Goal: Check status: Check status

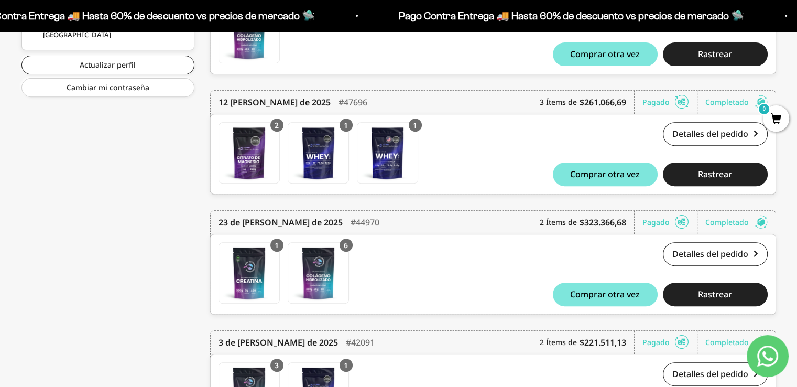
scroll to position [367, 0]
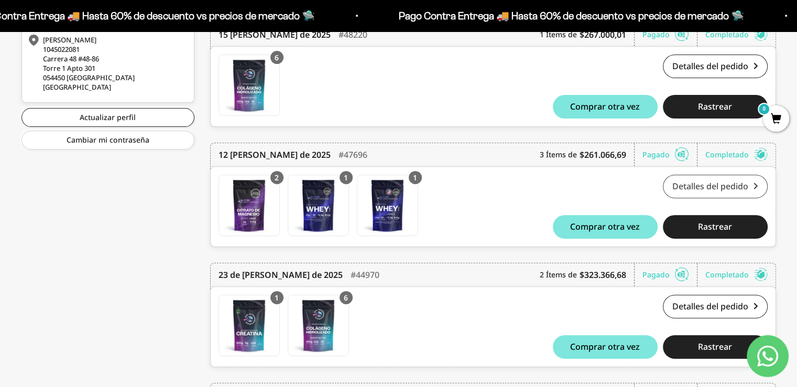
click at [701, 181] on link "Detalles del pedido" at bounding box center [715, 186] width 105 height 24
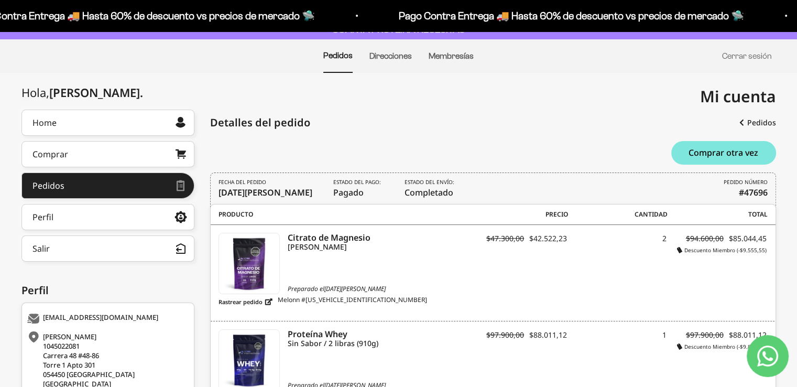
scroll to position [52, 0]
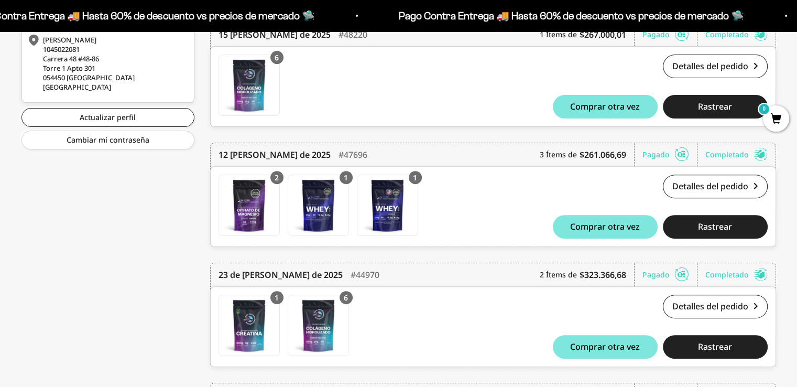
scroll to position [210, 0]
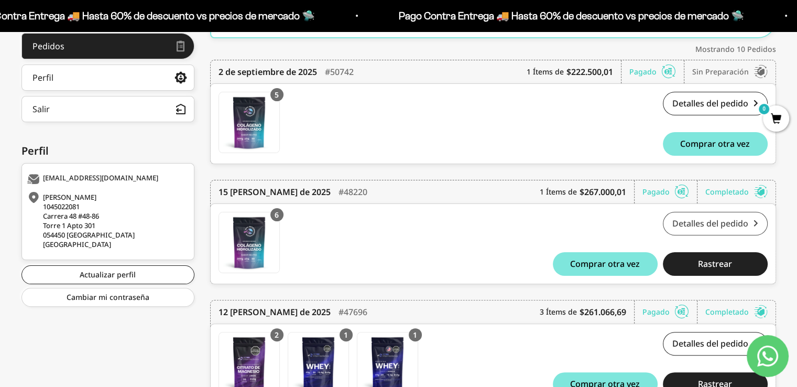
click at [715, 222] on link "Detalles del pedido" at bounding box center [715, 224] width 105 height 24
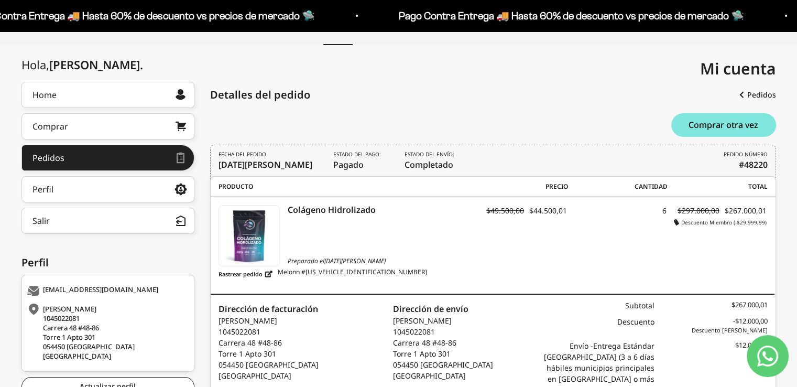
scroll to position [105, 0]
